Goal: Information Seeking & Learning: Find specific fact

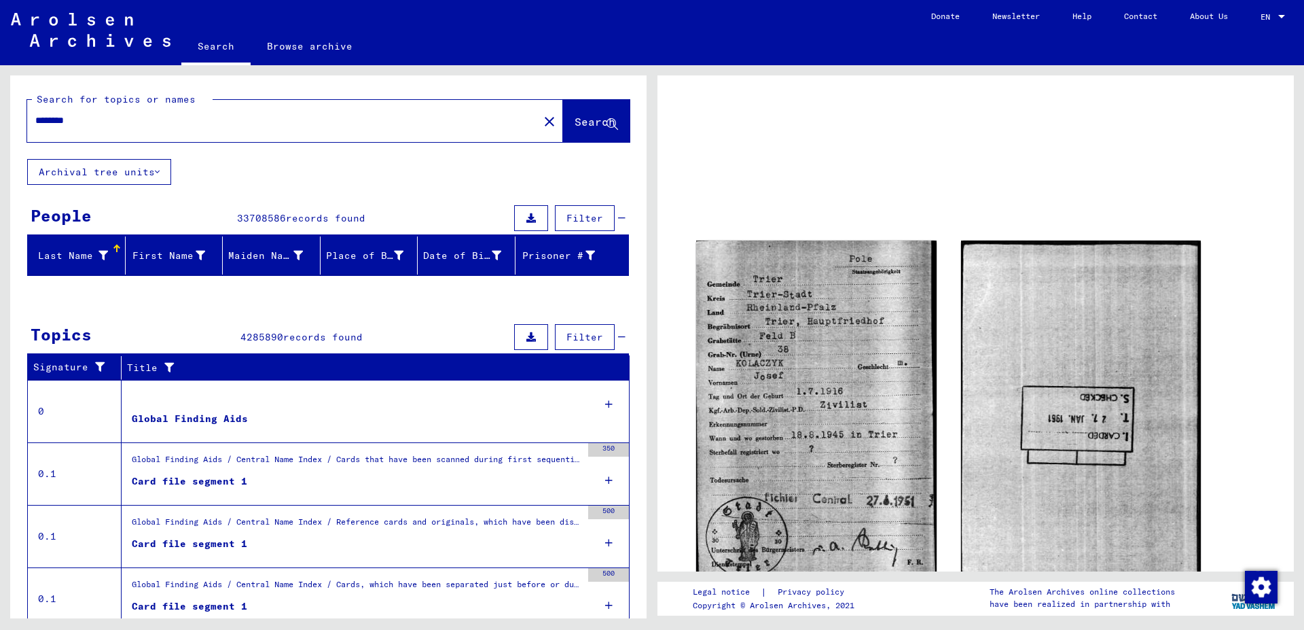
scroll to position [73, 0]
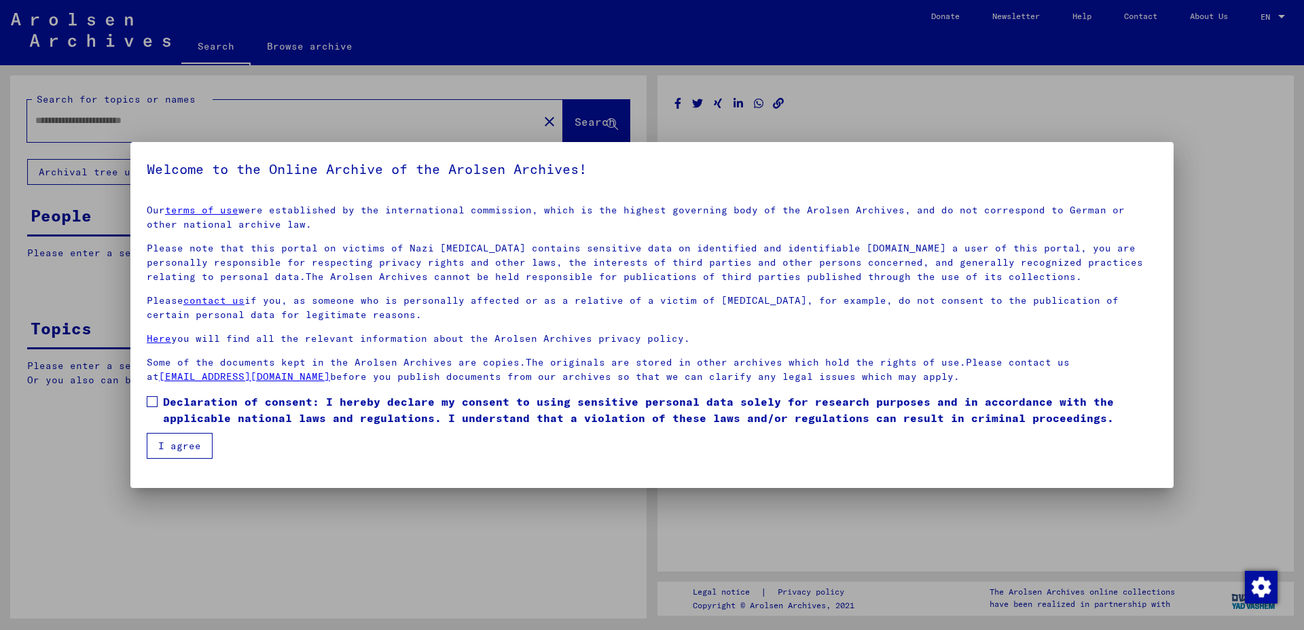
type input "********"
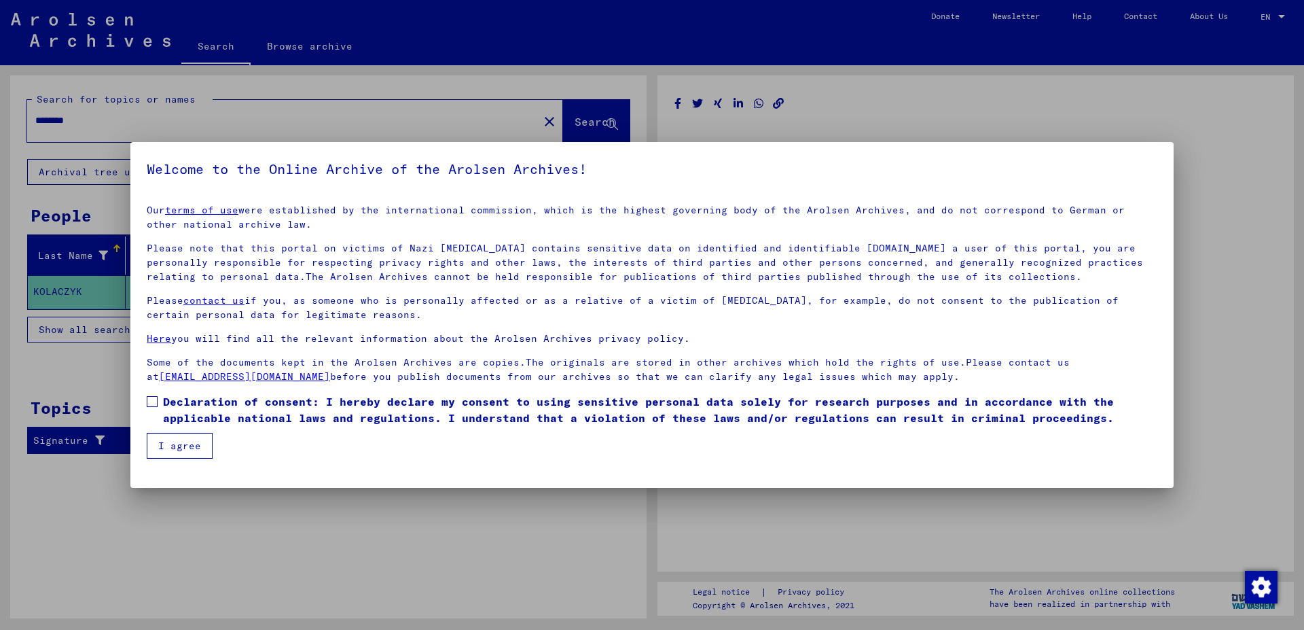
click at [162, 450] on button "I agree" at bounding box center [180, 446] width 66 height 26
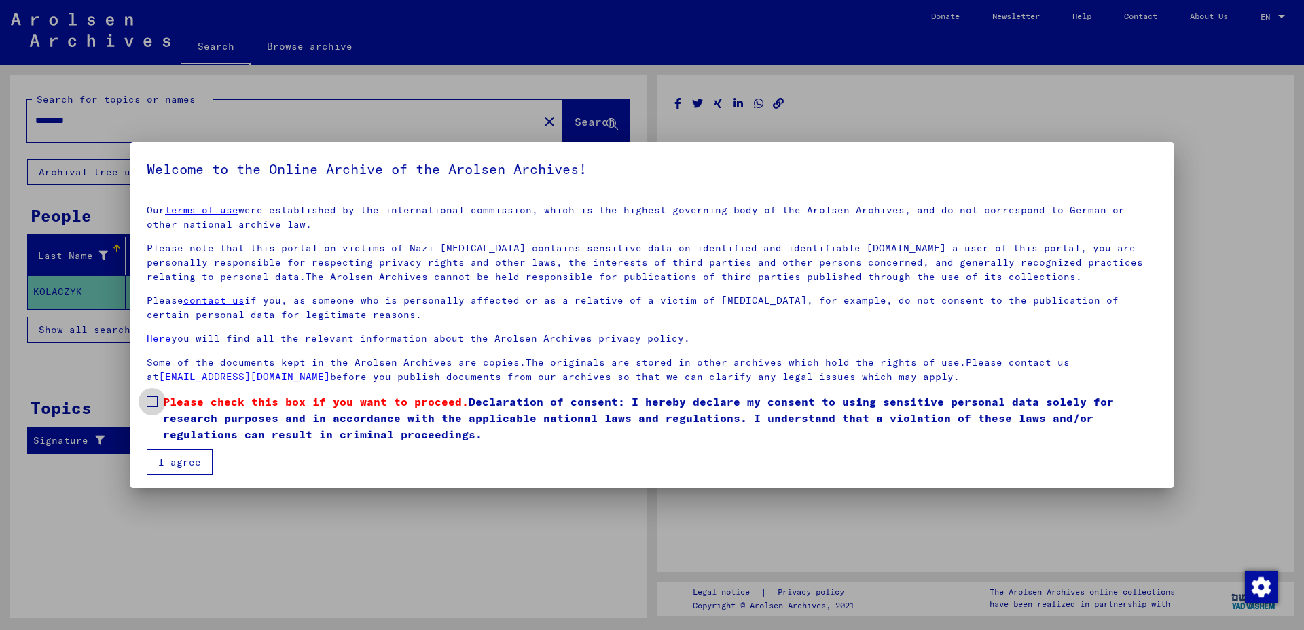
click at [157, 395] on label "Please check this box if you want to proceed. Declaration of consent: I hereby …" at bounding box center [652, 417] width 1011 height 49
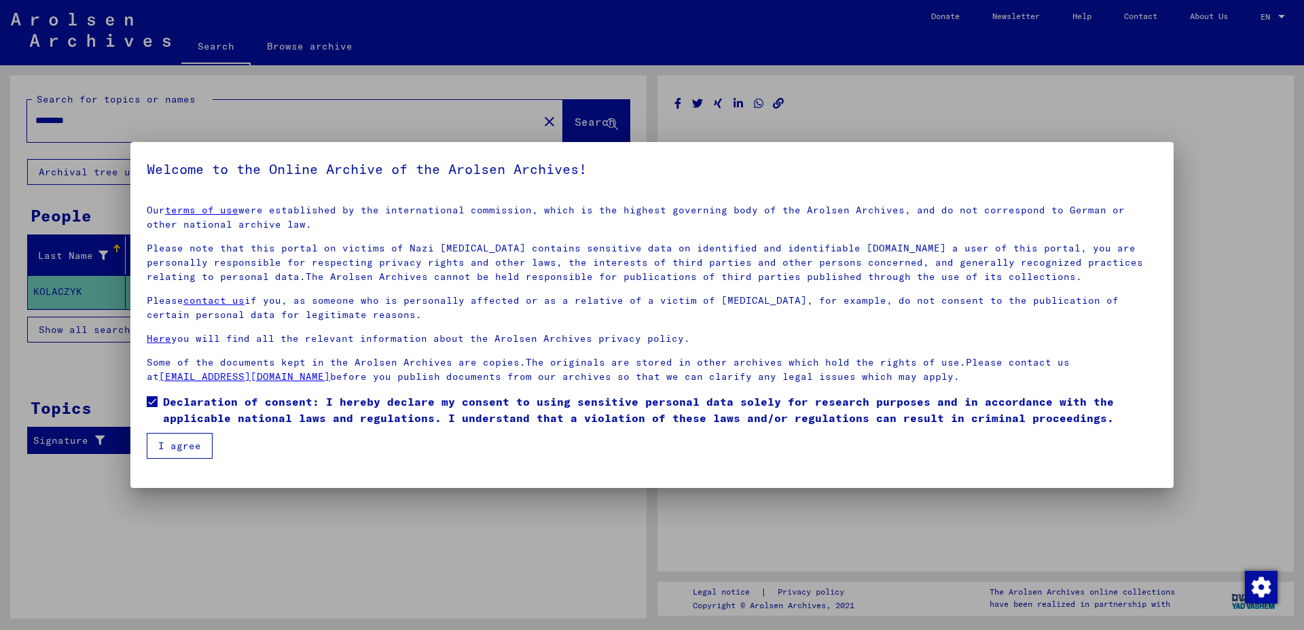
click at [185, 457] on button "I agree" at bounding box center [180, 446] width 66 height 26
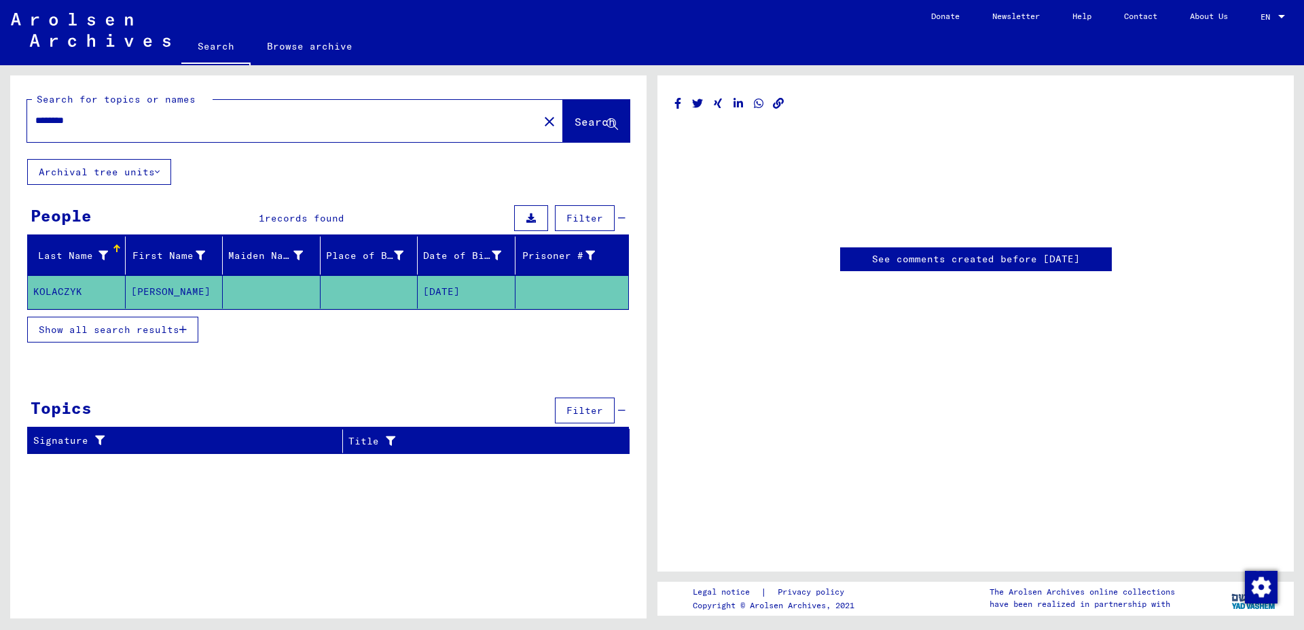
click at [566, 335] on div "Show all search results" at bounding box center [328, 329] width 602 height 39
click at [569, 299] on mat-cell at bounding box center [572, 291] width 113 height 33
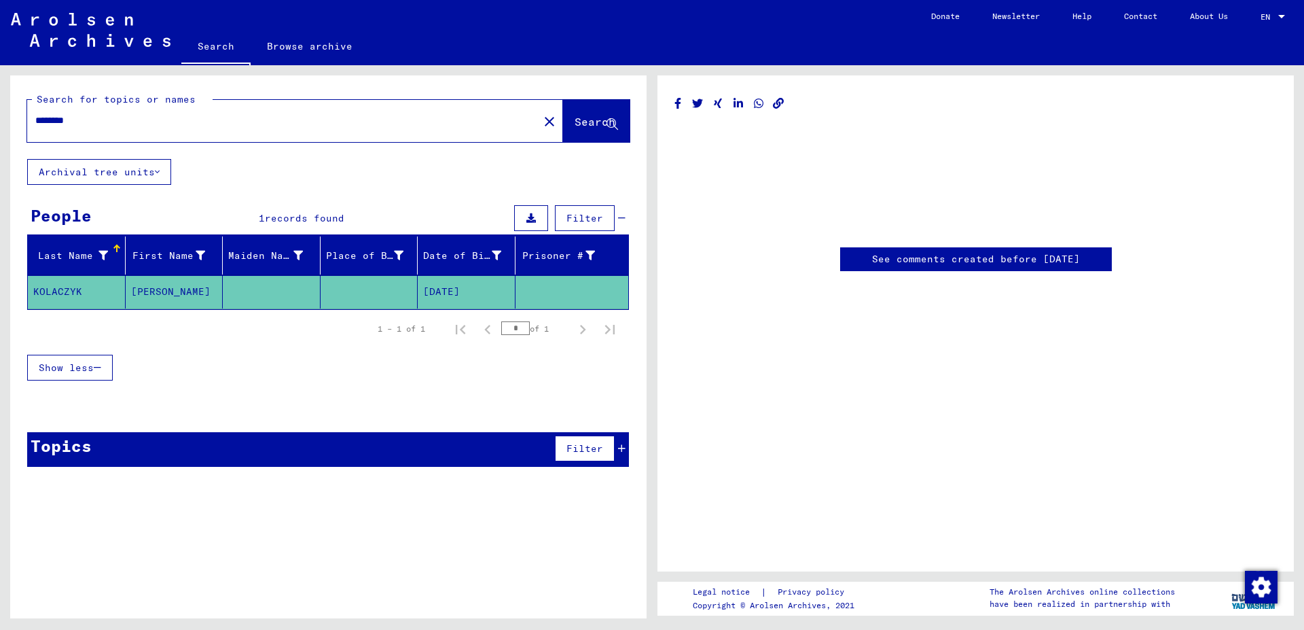
click at [908, 260] on link "See comments created before [DATE]" at bounding box center [976, 259] width 208 height 14
